Goal: Task Accomplishment & Management: Manage account settings

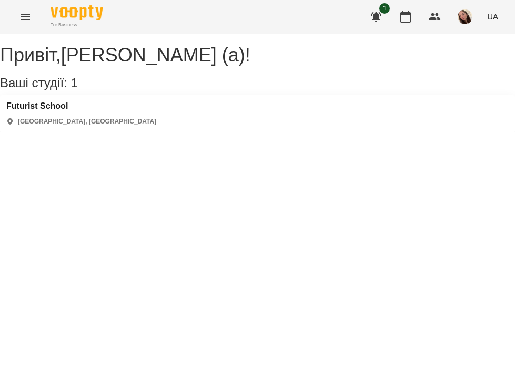
click at [49, 125] on div "[GEOGRAPHIC_DATA] [GEOGRAPHIC_DATA], [GEOGRAPHIC_DATA]" at bounding box center [81, 114] width 150 height 25
click at [49, 111] on h3 "Futurist School" at bounding box center [81, 106] width 150 height 9
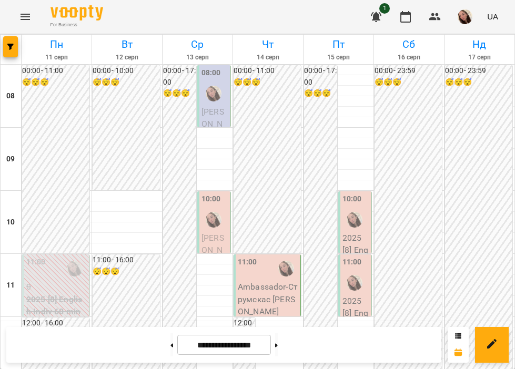
scroll to position [622, 0]
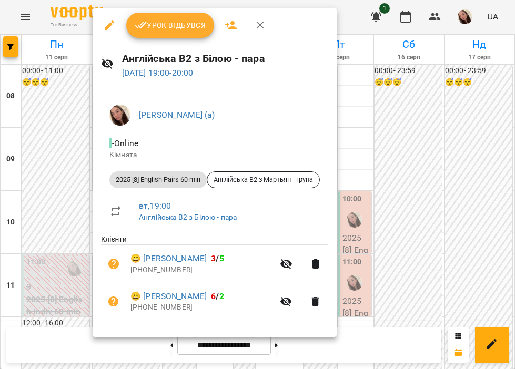
click at [168, 34] on button "Урок відбувся" at bounding box center [170, 25] width 88 height 25
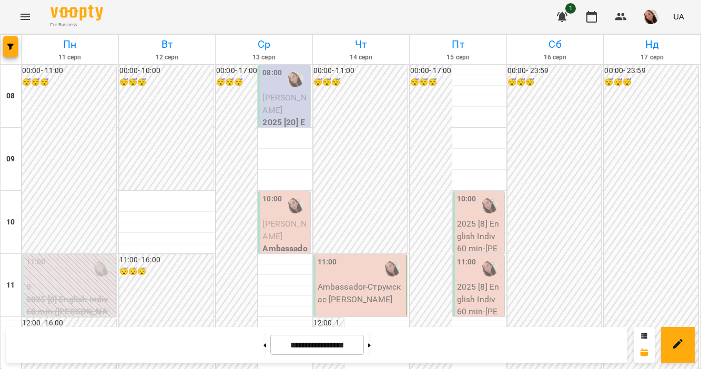
scroll to position [276, 0]
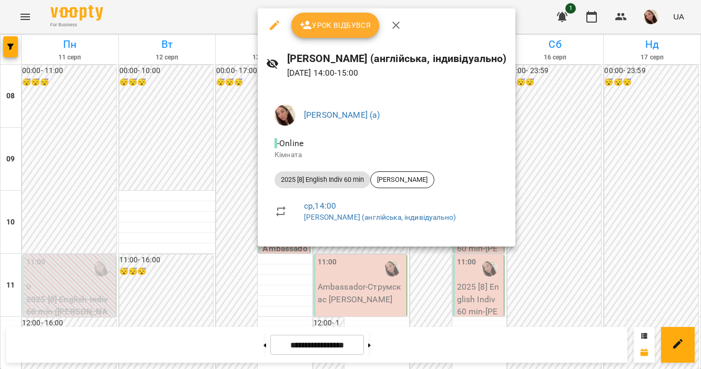
click at [287, 317] on div at bounding box center [350, 184] width 701 height 369
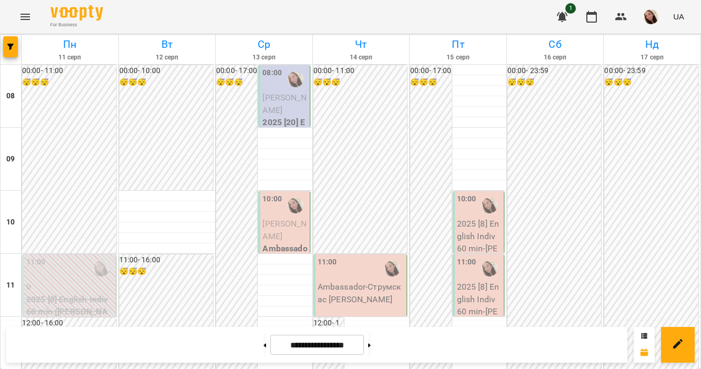
scroll to position [0, 0]
